Goal: Navigation & Orientation: Find specific page/section

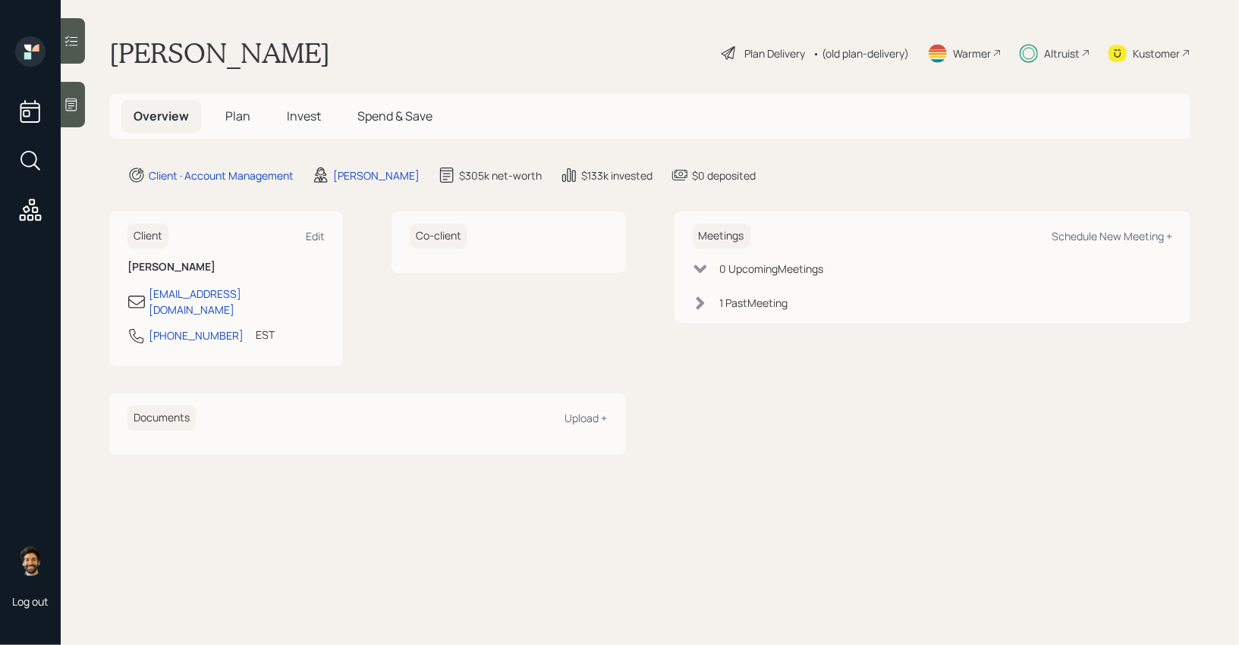
click at [1063, 61] on div "Altruist" at bounding box center [1054, 52] width 71 height 33
